Goal: Find specific page/section: Find specific page/section

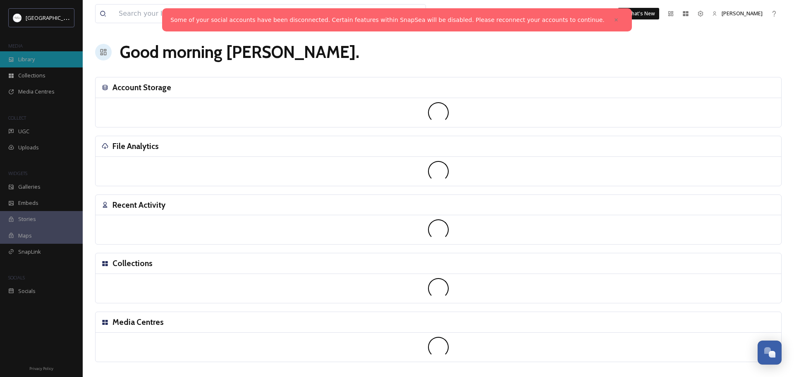
click at [31, 59] on span "Library" at bounding box center [26, 59] width 17 height 8
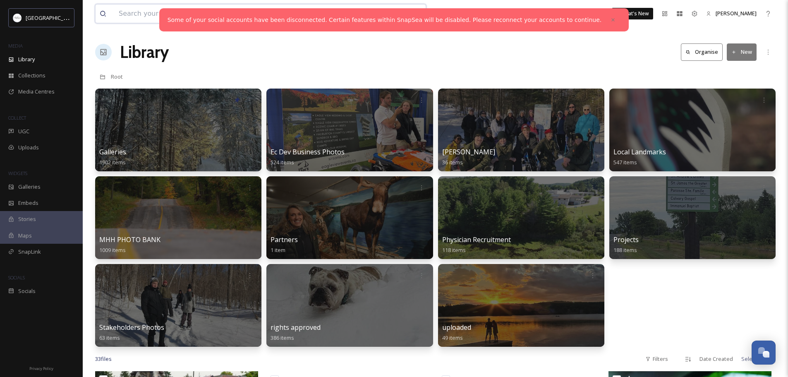
click at [149, 11] on input at bounding box center [237, 14] width 244 height 18
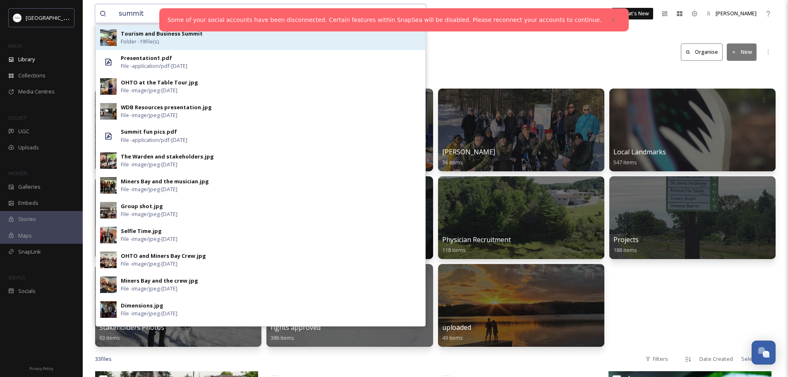
type input "summit"
click at [149, 39] on span "Folder - 19 file(s)" at bounding box center [140, 42] width 38 height 8
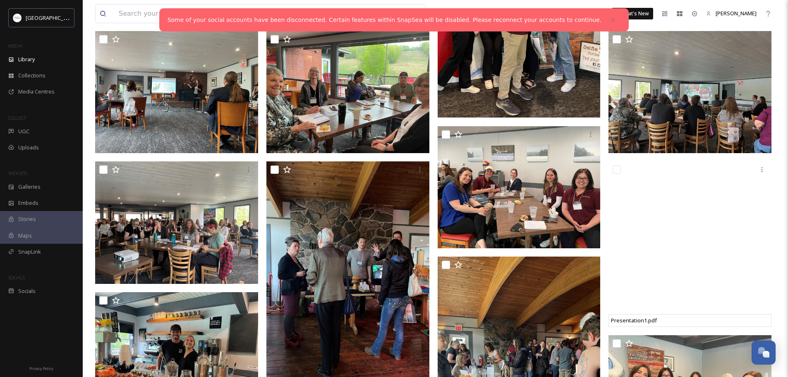
scroll to position [210, 0]
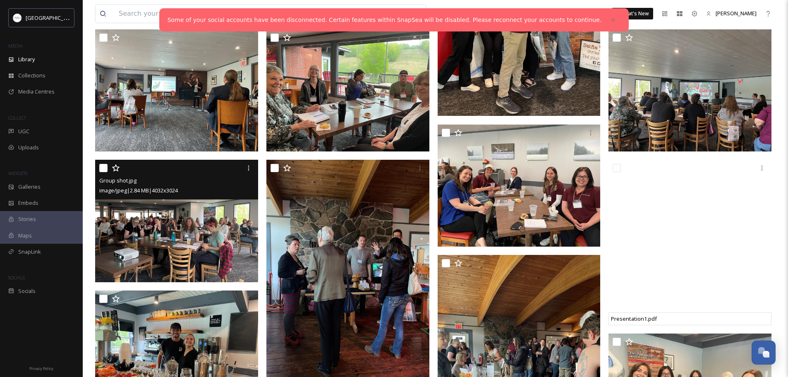
click at [190, 237] on img at bounding box center [176, 221] width 163 height 122
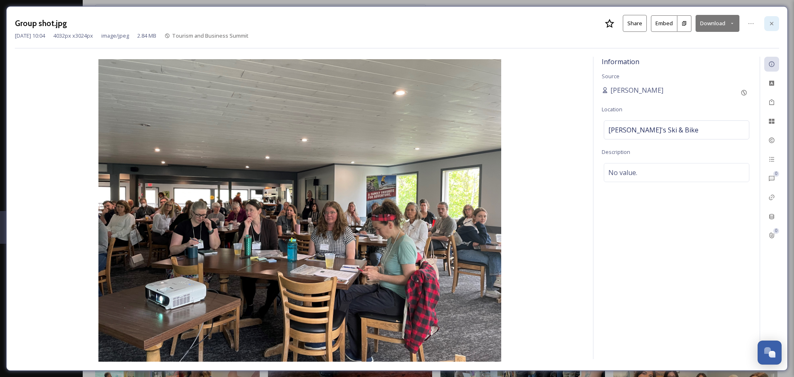
click at [777, 21] on div at bounding box center [772, 23] width 15 height 15
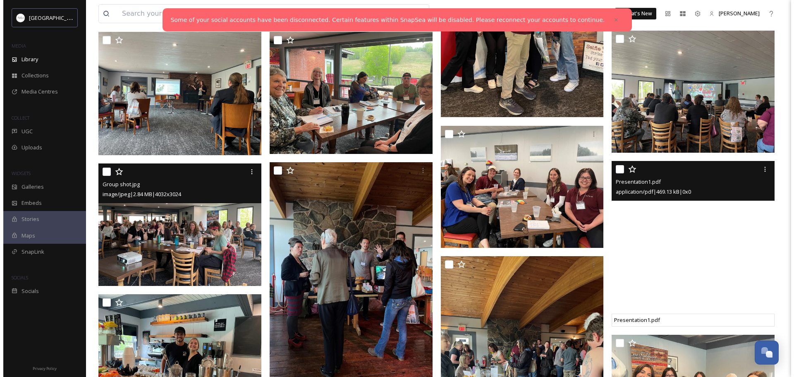
scroll to position [210, 0]
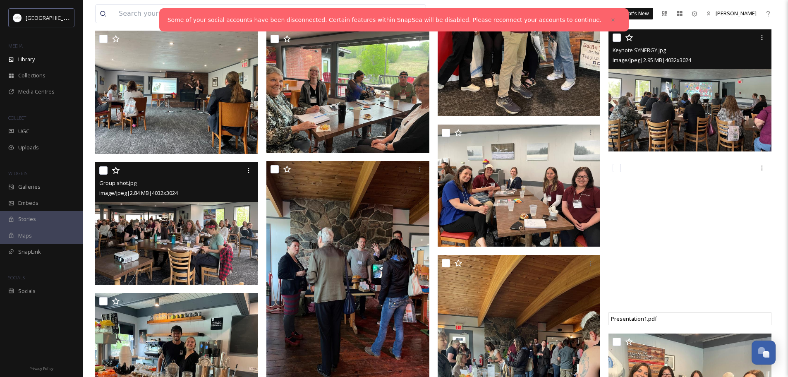
click at [714, 86] on img at bounding box center [690, 90] width 163 height 122
